Goal: Task Accomplishment & Management: Manage account settings

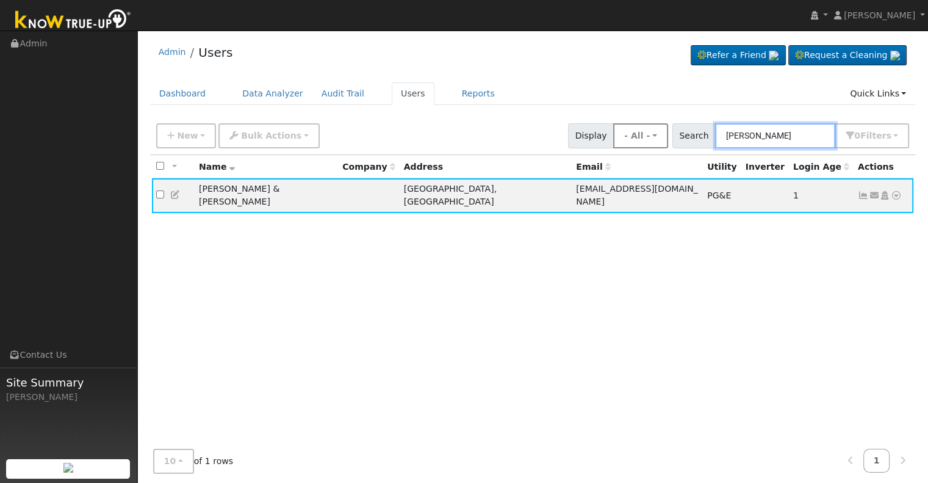
drag, startPoint x: 803, startPoint y: 140, endPoint x: 660, endPoint y: 140, distance: 143.4
click at [660, 140] on div "New Add User Quick Add Quick Connect Quick Convert Lead Bulk Actions Send Email…" at bounding box center [533, 133] width 758 height 29
paste input "[PERSON_NAME]"
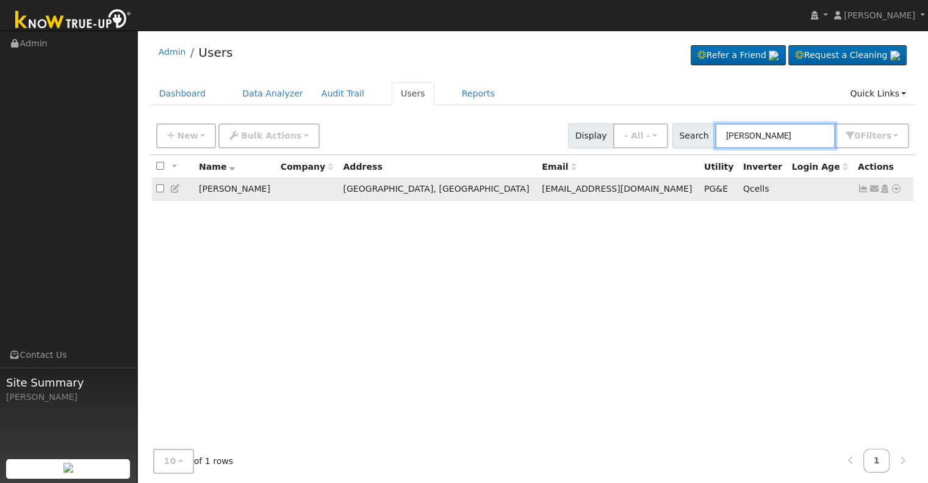
type input "[PERSON_NAME]"
click at [865, 190] on icon at bounding box center [863, 188] width 11 height 9
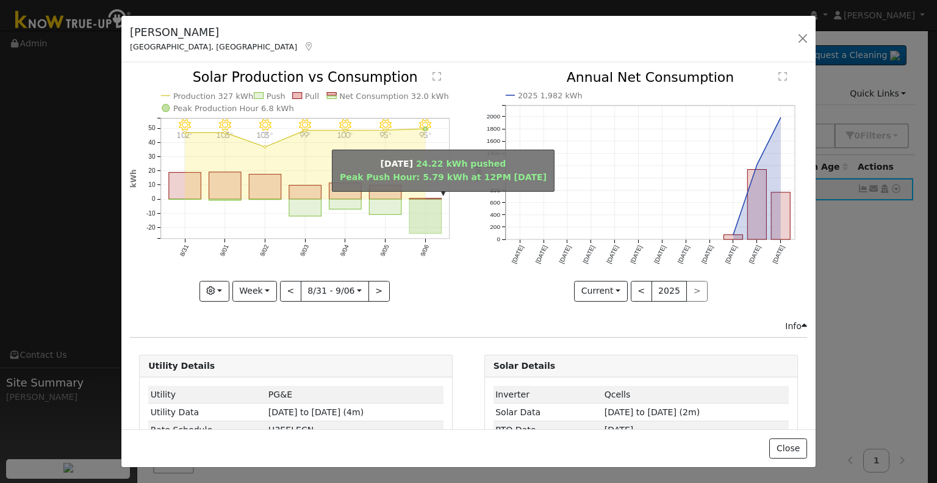
click at [430, 209] on rect "onclick=""" at bounding box center [426, 217] width 32 height 34
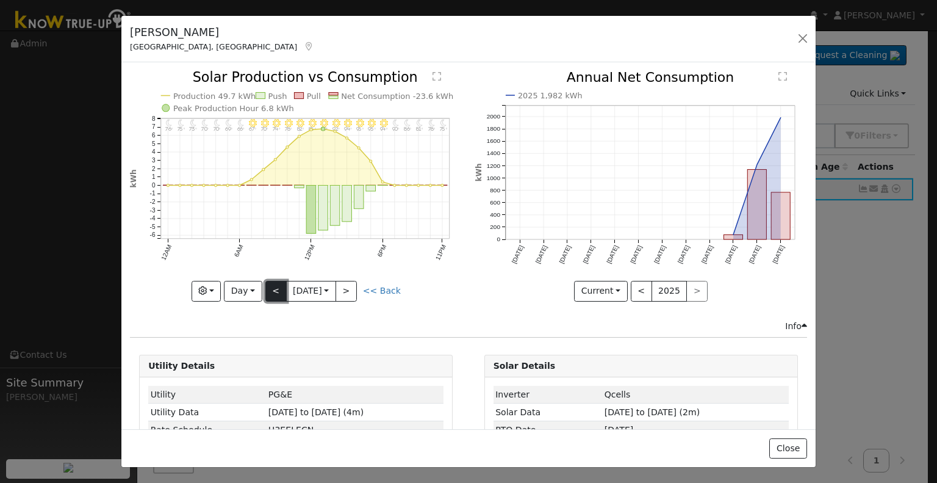
click at [266, 285] on button "<" at bounding box center [275, 291] width 21 height 21
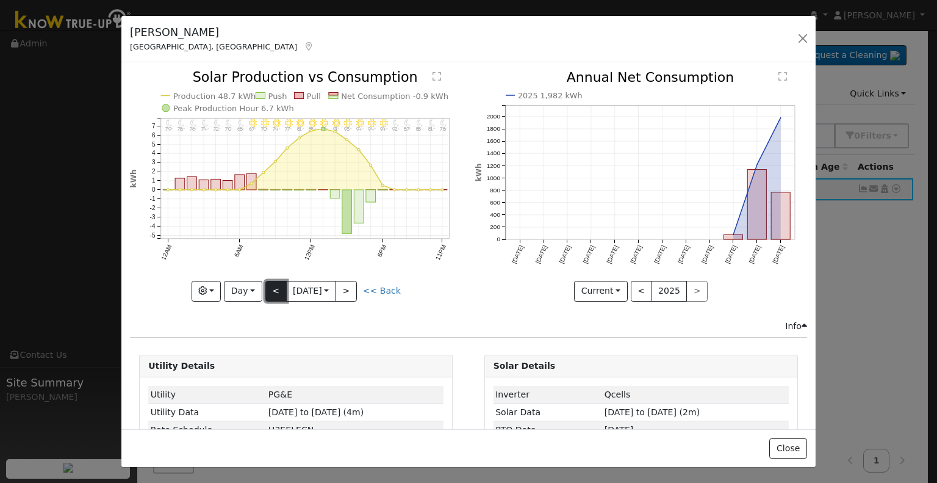
click at [266, 285] on button "<" at bounding box center [275, 291] width 21 height 21
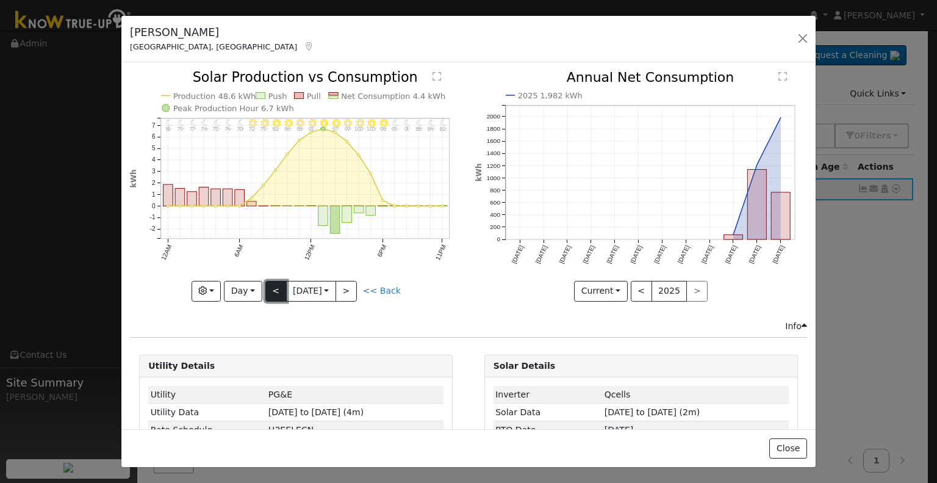
click at [266, 285] on button "<" at bounding box center [275, 291] width 21 height 21
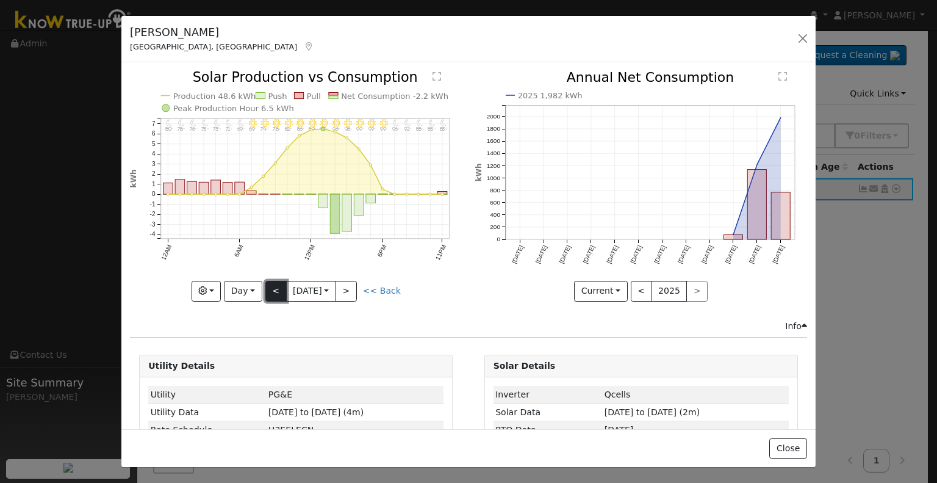
click at [266, 285] on button "<" at bounding box center [275, 291] width 21 height 21
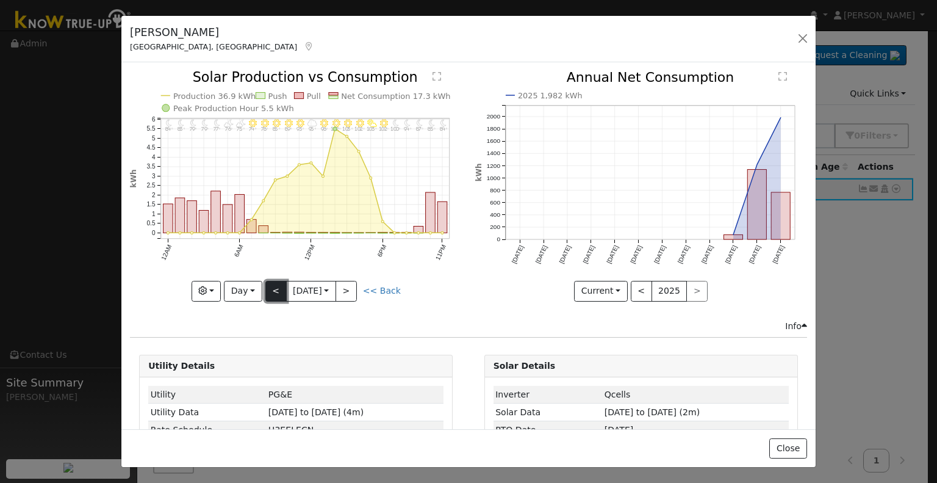
click at [266, 285] on button "<" at bounding box center [275, 291] width 21 height 21
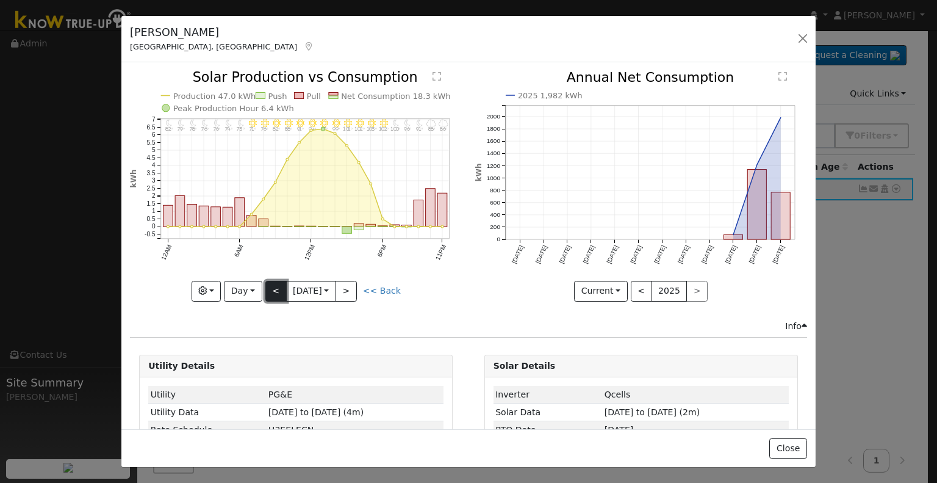
click at [266, 285] on button "<" at bounding box center [275, 291] width 21 height 21
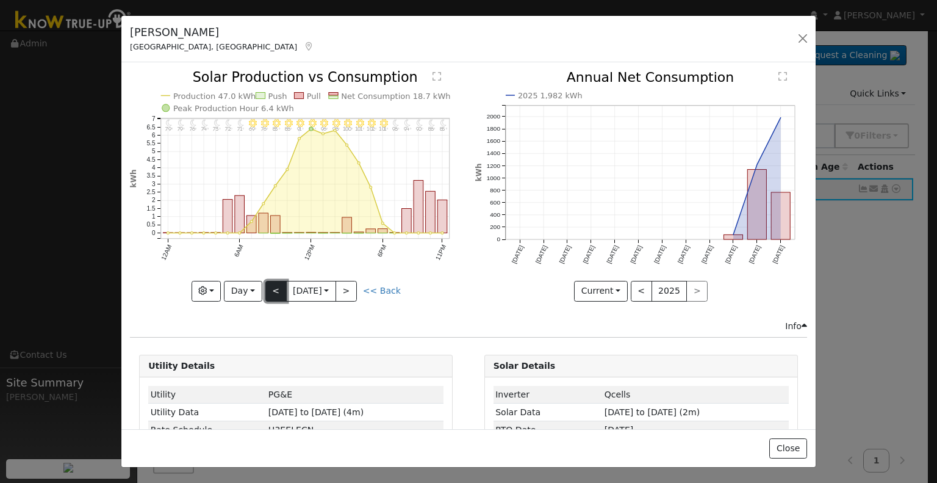
click at [266, 285] on button "<" at bounding box center [275, 291] width 21 height 21
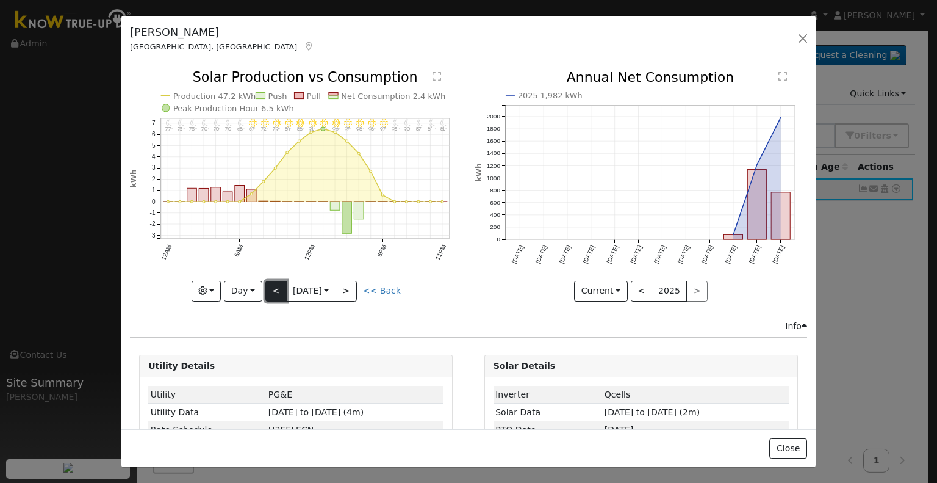
click at [266, 285] on button "<" at bounding box center [275, 291] width 21 height 21
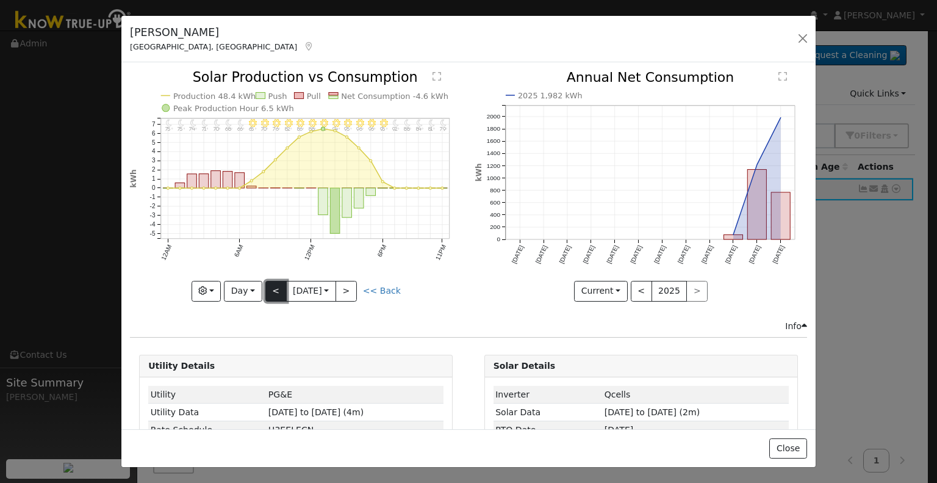
click at [266, 285] on button "<" at bounding box center [275, 291] width 21 height 21
type input "[DATE]"
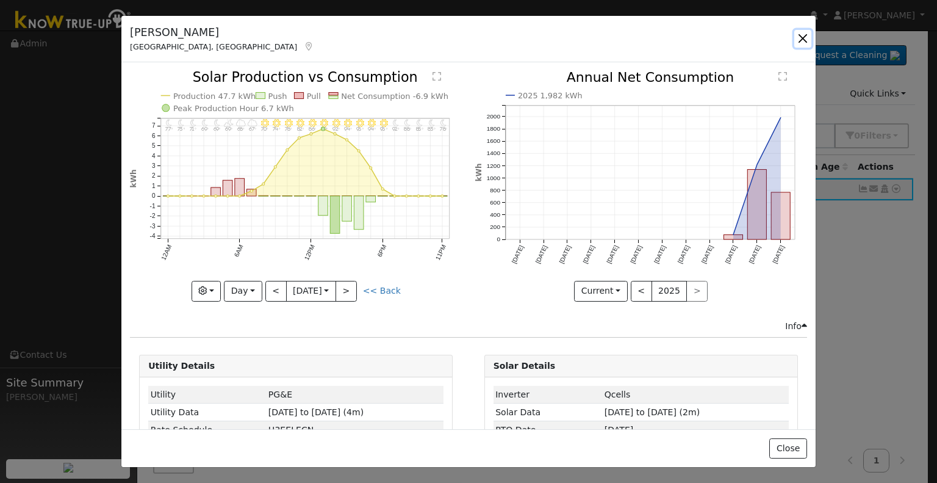
click at [800, 34] on button "button" at bounding box center [803, 38] width 17 height 17
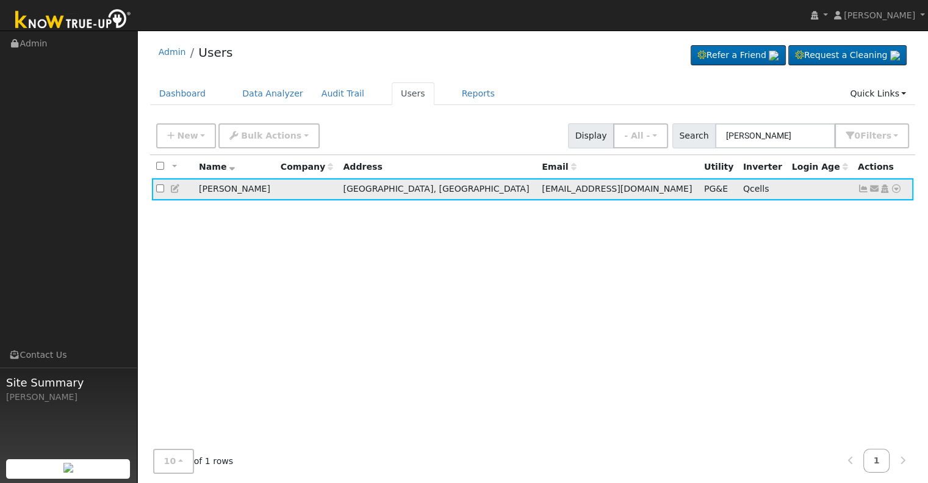
click at [861, 189] on icon at bounding box center [863, 188] width 11 height 9
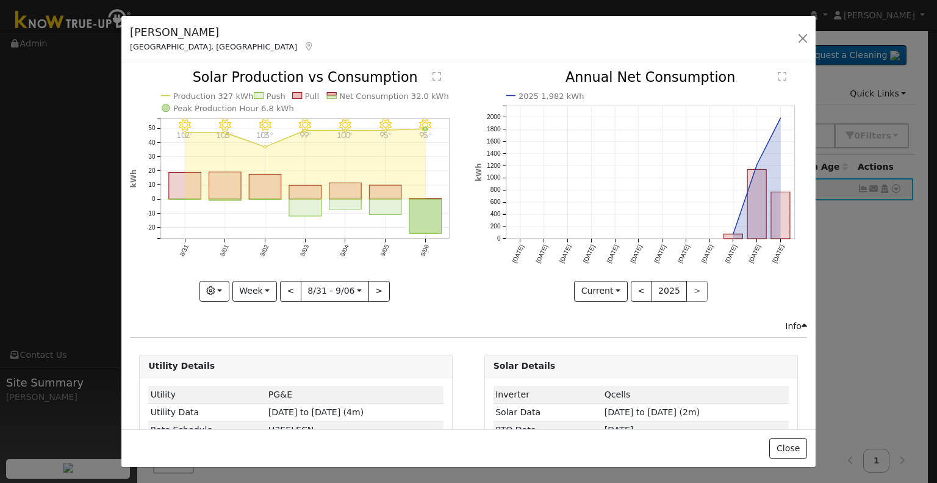
click at [469, 29] on div "[PERSON_NAME], [GEOGRAPHIC_DATA] Default Account Default Account [STREET_ADDRES…" at bounding box center [468, 39] width 695 height 47
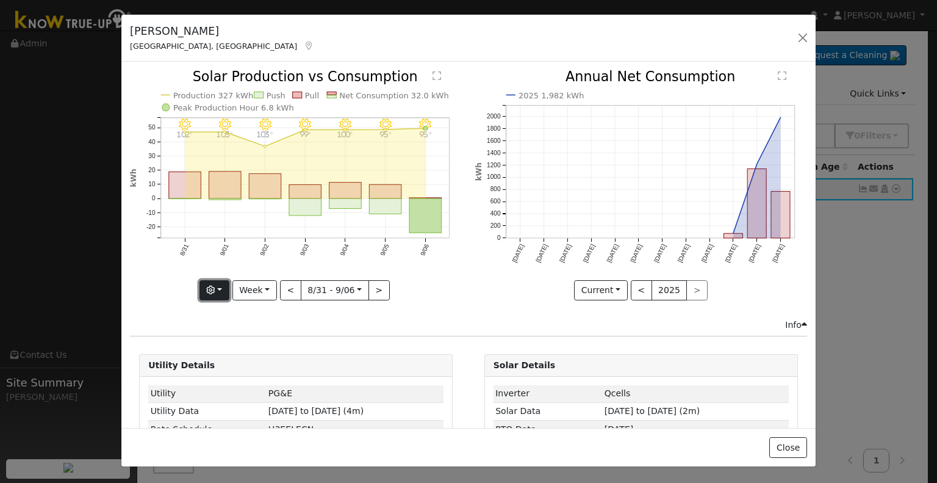
click at [219, 291] on button "button" at bounding box center [215, 290] width 30 height 21
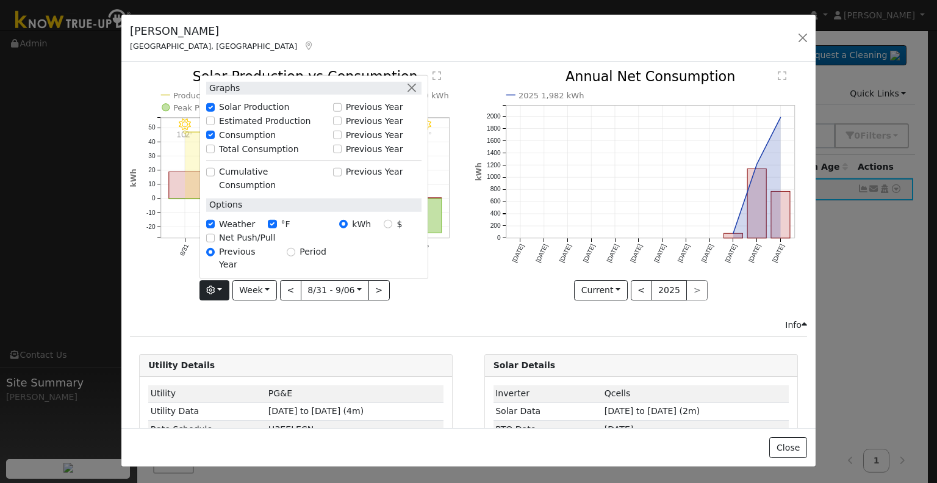
click at [228, 155] on label "Total Consumption" at bounding box center [259, 148] width 80 height 13
click at [215, 153] on input "Total Consumption" at bounding box center [210, 149] width 9 height 9
checkbox input "true"
click at [181, 264] on icon "9/06 - Clear 95° 9/05 - Clear 95° 9/04 - Clear 100° 9/03 - Clear 99° 9/02 - Cle…" at bounding box center [296, 184] width 332 height 229
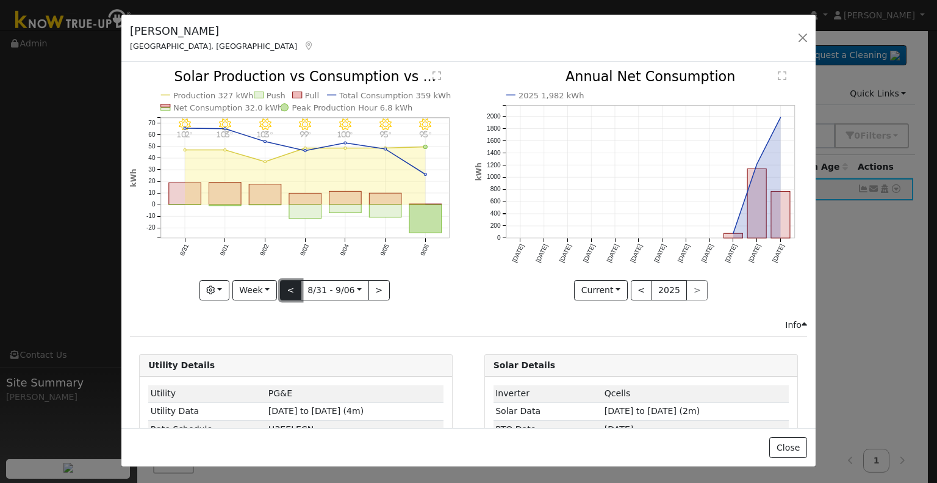
click at [289, 285] on button "<" at bounding box center [290, 290] width 21 height 21
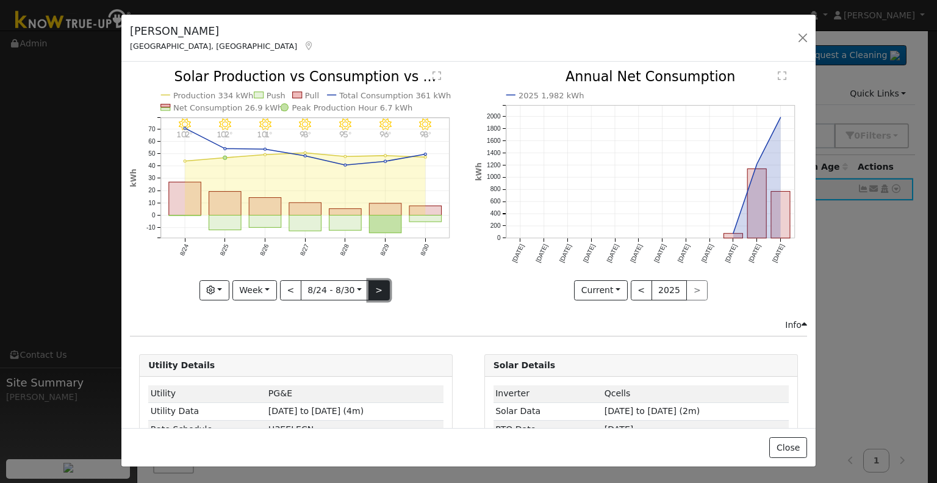
click at [378, 289] on button ">" at bounding box center [379, 290] width 21 height 21
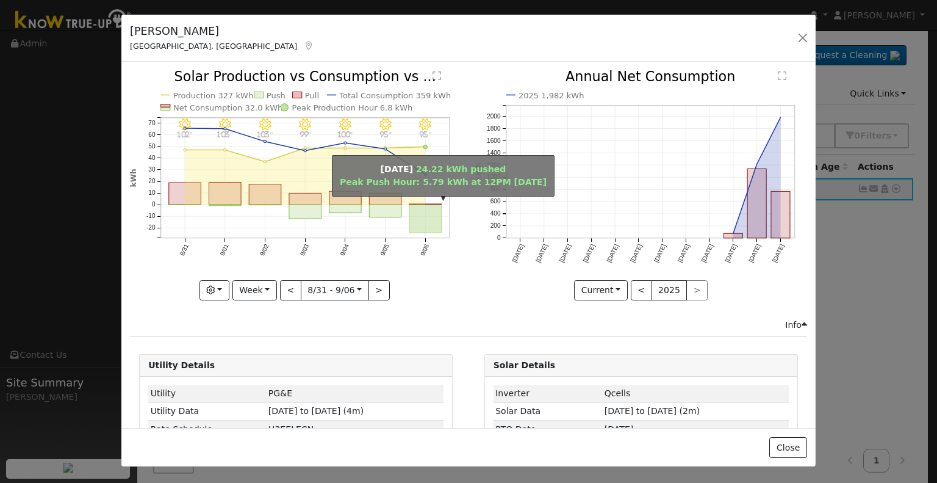
click at [411, 219] on rect "onclick=""" at bounding box center [426, 218] width 32 height 28
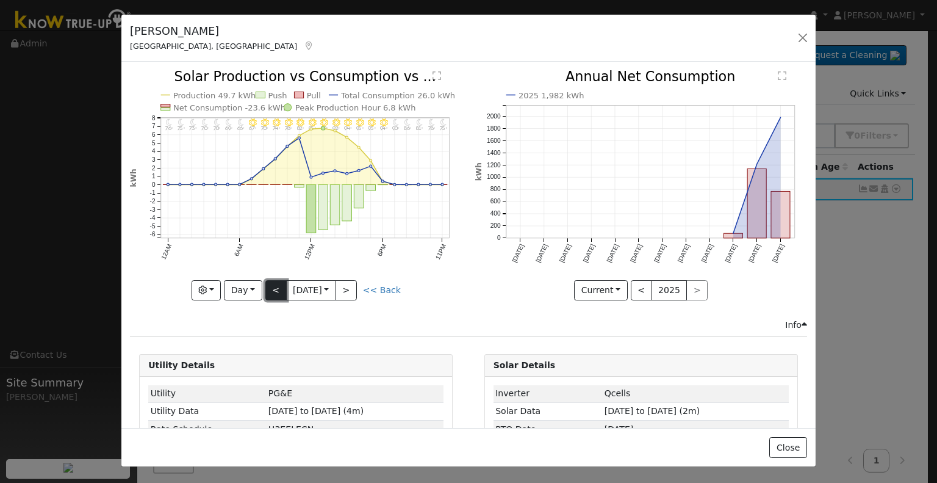
click at [276, 292] on button "<" at bounding box center [275, 290] width 21 height 21
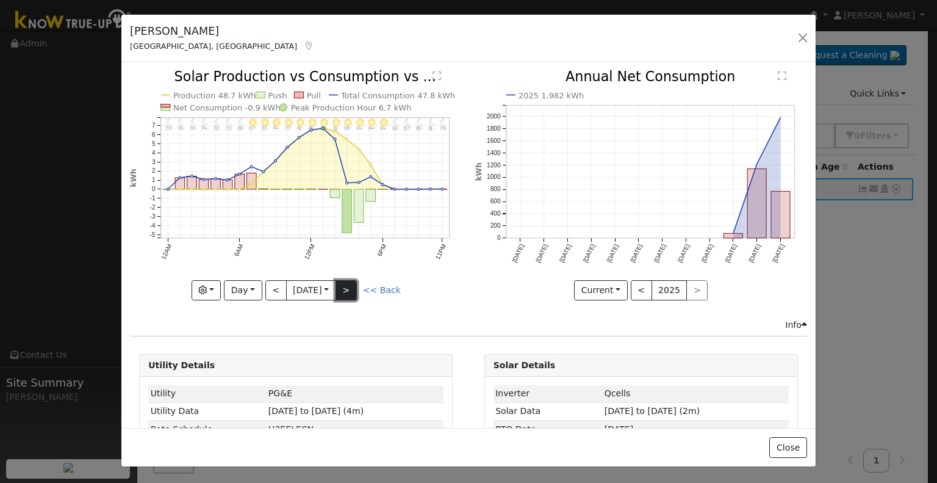
click at [345, 288] on button ">" at bounding box center [346, 290] width 21 height 21
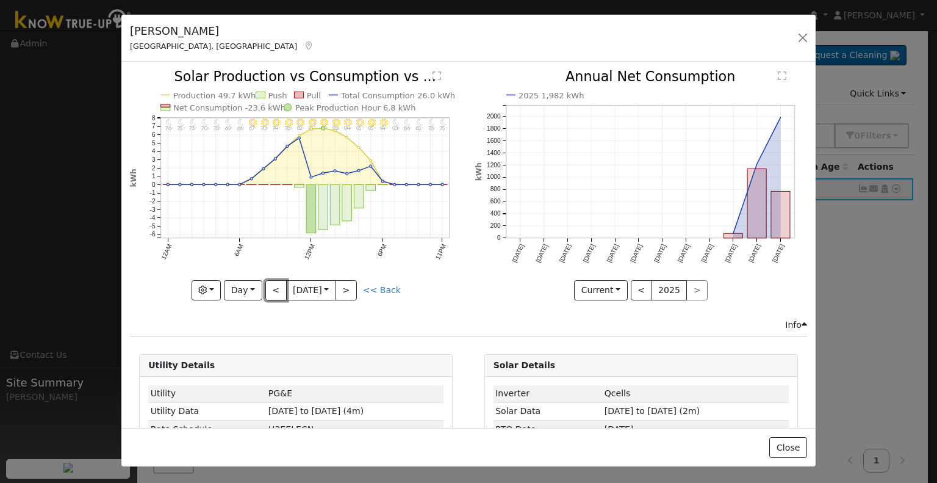
click at [271, 287] on button "<" at bounding box center [275, 290] width 21 height 21
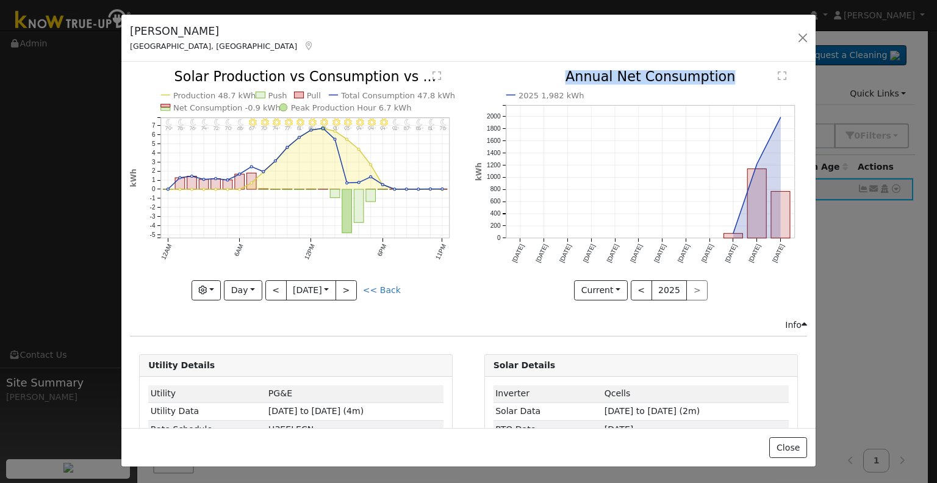
drag, startPoint x: 569, startPoint y: 73, endPoint x: 720, endPoint y: 78, distance: 150.8
click at [720, 78] on icon "2025 1,982 kWh [DATE] Oct '[DATE] Dec '[DATE] Feb '[DATE] Apr '[DATE] Jun '[DAT…" at bounding box center [641, 181] width 332 height 223
click at [251, 284] on button "Day" at bounding box center [243, 290] width 38 height 21
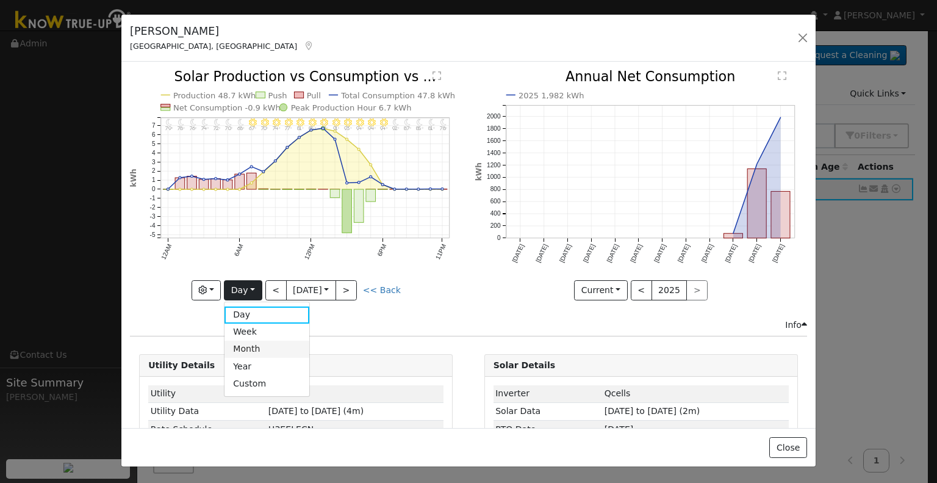
click at [243, 341] on link "Month" at bounding box center [267, 349] width 85 height 17
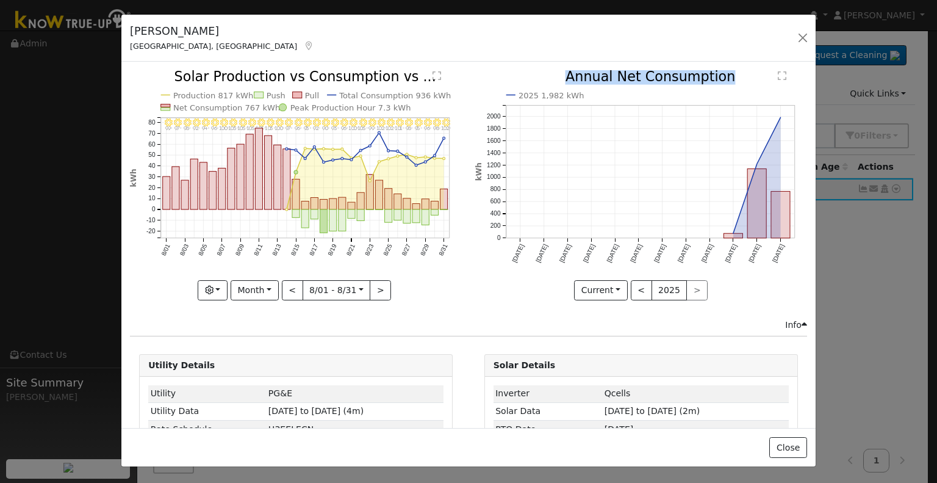
drag, startPoint x: 564, startPoint y: 73, endPoint x: 722, endPoint y: 76, distance: 158.1
click at [722, 76] on icon "2025 1,982 kWh [DATE] Oct '[DATE] Dec '[DATE] Feb '[DATE] Apr '[DATE] Jun '[DAT…" at bounding box center [641, 181] width 332 height 223
click at [377, 289] on button ">" at bounding box center [380, 290] width 21 height 21
type input "[DATE]"
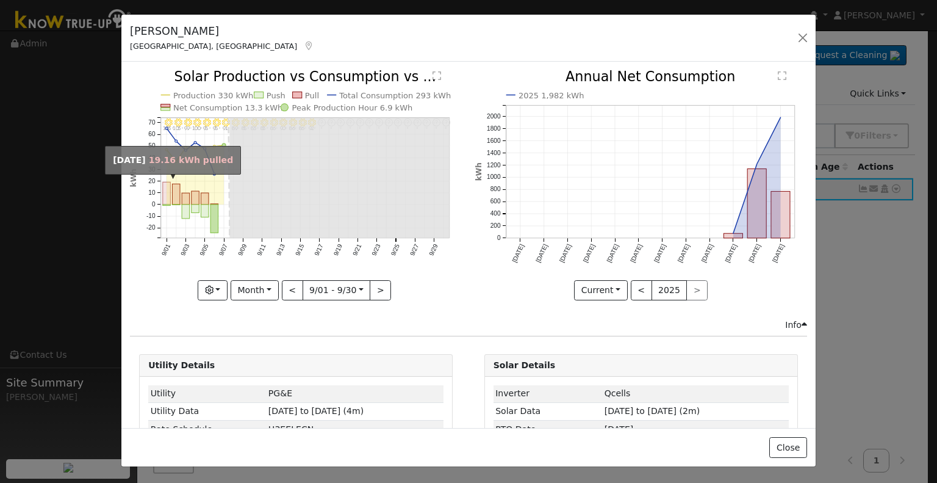
click at [163, 183] on rect "onclick=""" at bounding box center [167, 193] width 8 height 23
